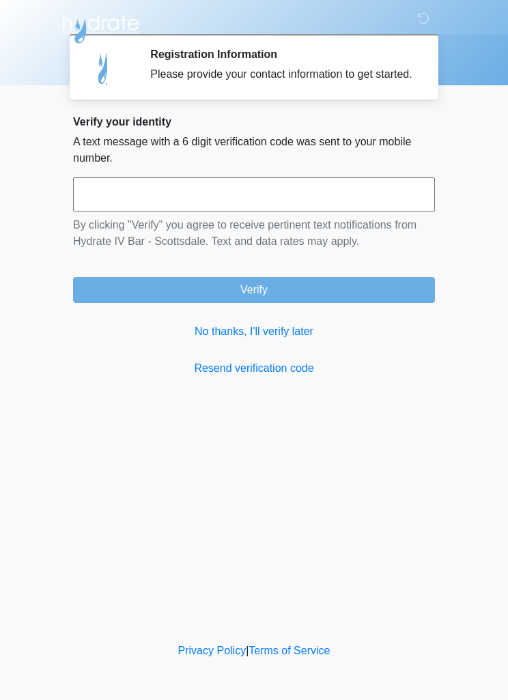
click at [335, 211] on input "text" at bounding box center [254, 194] width 362 height 34
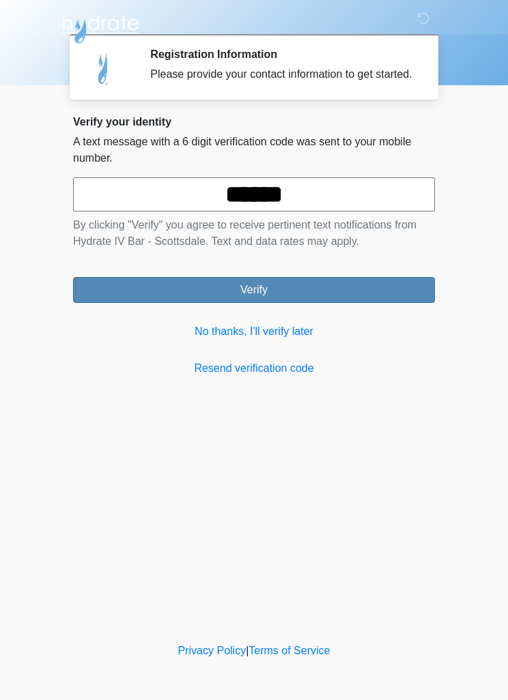
type input "******"
click at [347, 291] on button "Verify" at bounding box center [254, 290] width 362 height 26
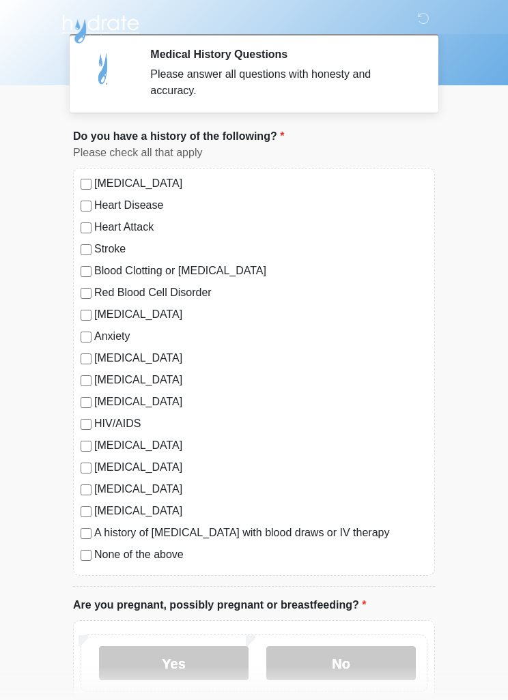
click at [154, 556] on label "None of the above" at bounding box center [260, 554] width 333 height 16
click at [129, 467] on label "[MEDICAL_DATA]" at bounding box center [260, 467] width 333 height 16
click at [150, 559] on label "None of the above" at bounding box center [260, 554] width 333 height 16
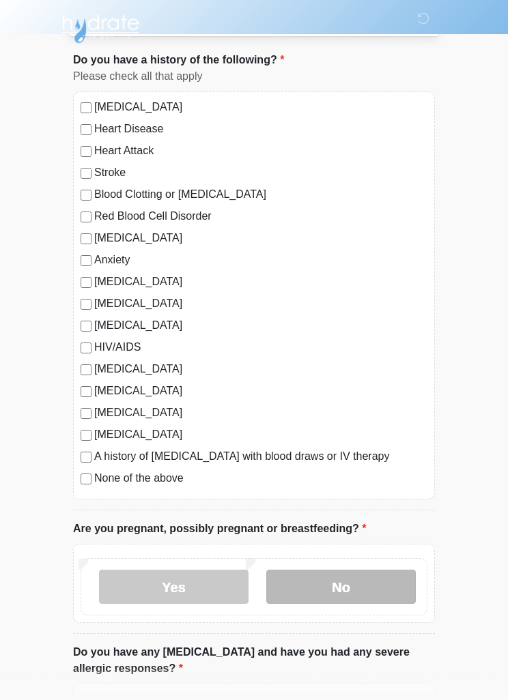
click at [337, 580] on label "No" at bounding box center [340, 587] width 149 height 34
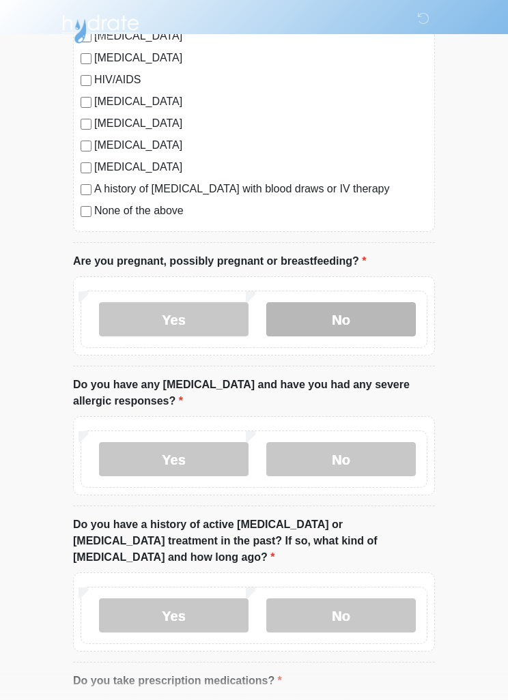
scroll to position [355, 0]
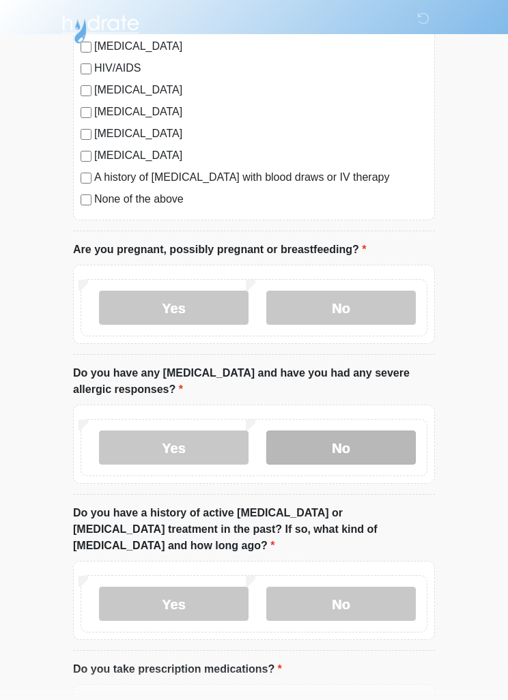
click at [366, 439] on label "No" at bounding box center [340, 447] width 149 height 34
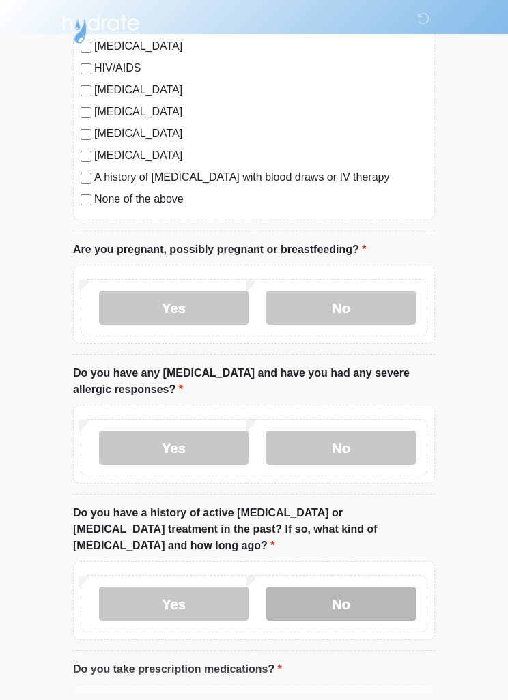
click at [349, 587] on label "No" at bounding box center [340, 604] width 149 height 34
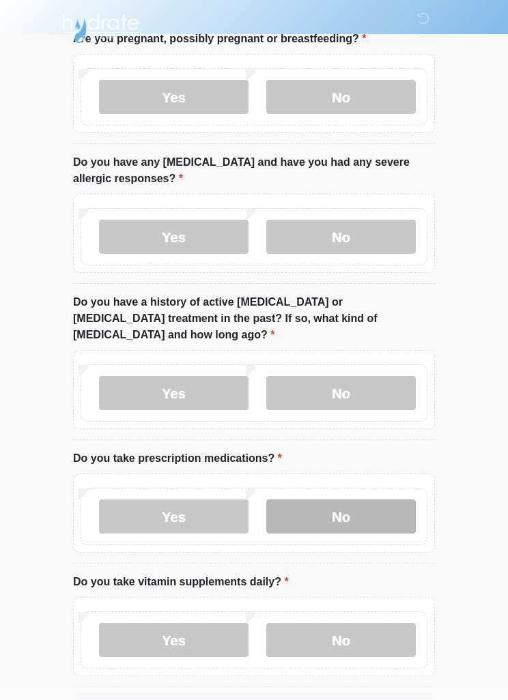
click at [343, 510] on label "No" at bounding box center [340, 517] width 149 height 34
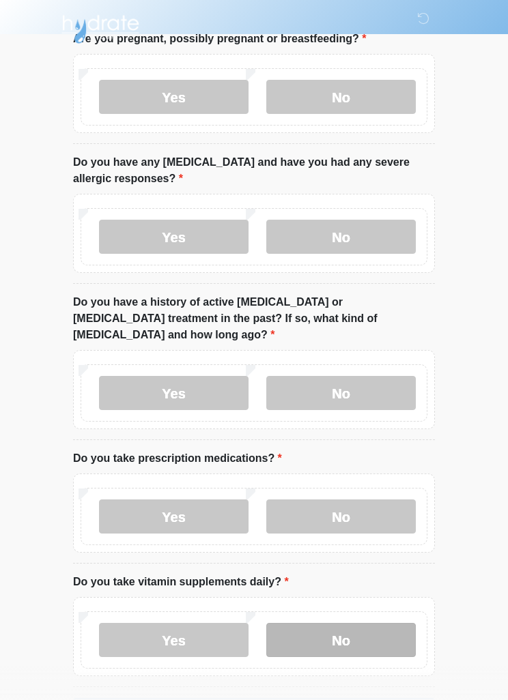
click at [331, 635] on label "No" at bounding box center [340, 640] width 149 height 34
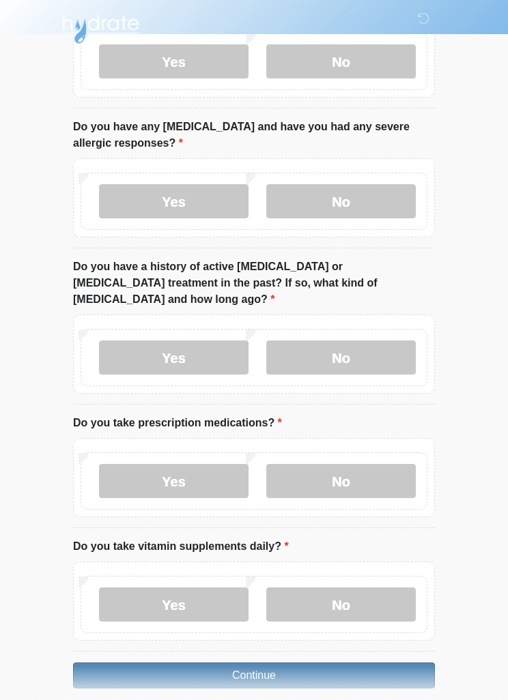
click at [272, 662] on button "Continue" at bounding box center [254, 675] width 362 height 26
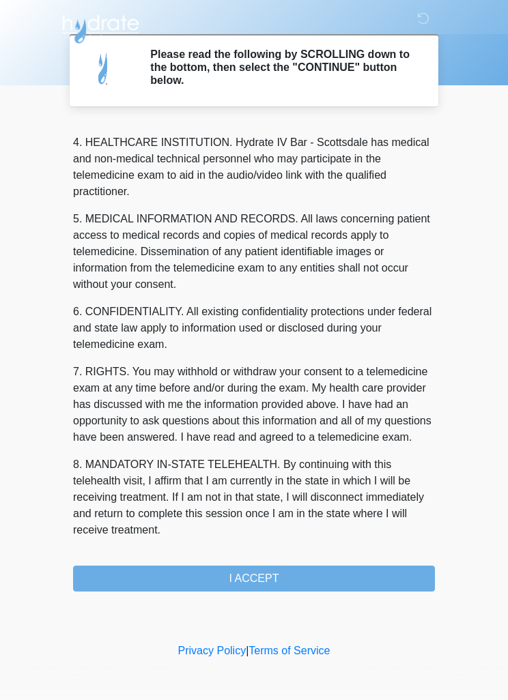
scroll to position [381, 0]
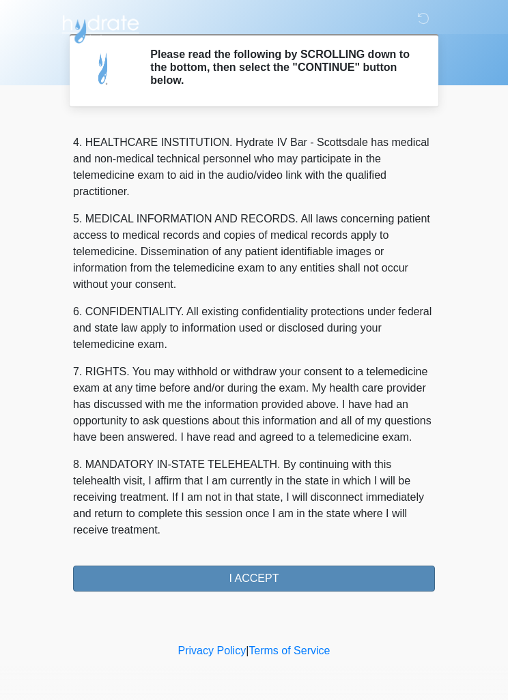
click at [272, 582] on button "I ACCEPT" at bounding box center [254, 579] width 362 height 26
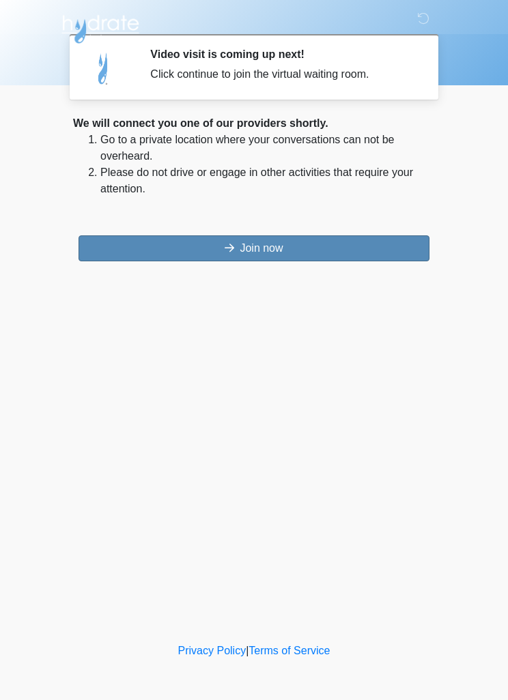
click at [377, 238] on button "Join now" at bounding box center [253, 248] width 351 height 26
